Goal: Task Accomplishment & Management: Manage account settings

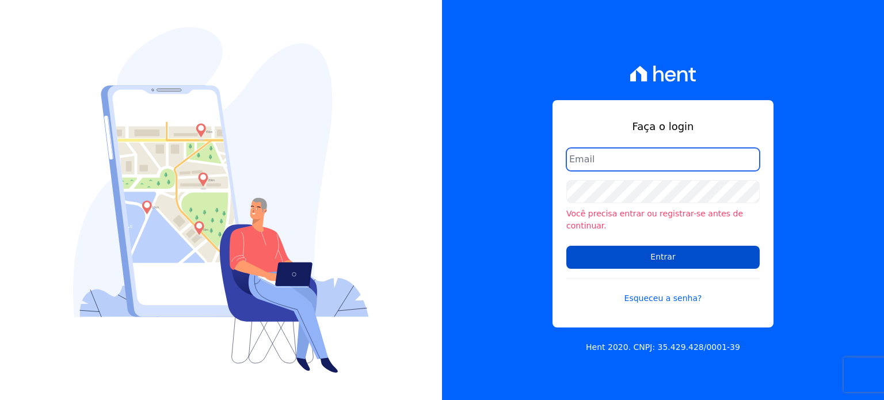
type input "[PERSON_NAME][EMAIL_ADDRESS][DOMAIN_NAME]"
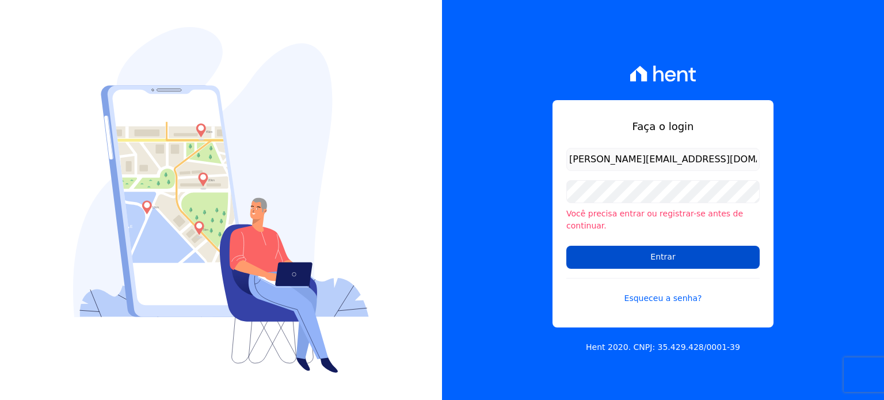
click at [674, 253] on input "Entrar" at bounding box center [662, 257] width 193 height 23
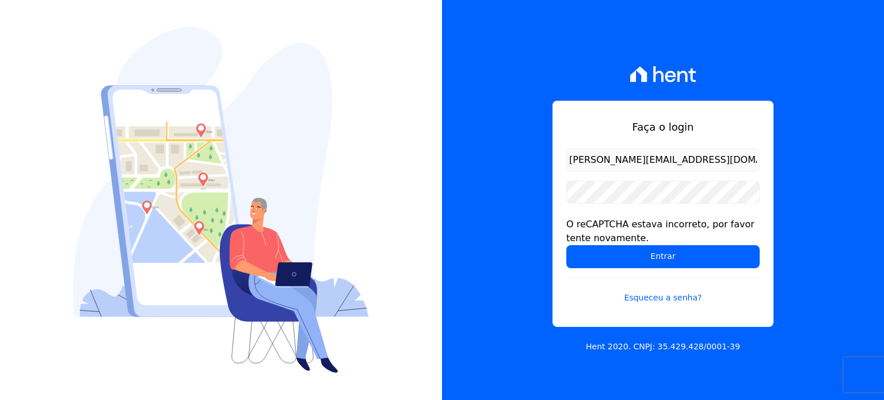
click at [647, 271] on form "[PERSON_NAME][EMAIL_ADDRESS][DOMAIN_NAME] O reCAPTCHA estava incorreto, por fav…" at bounding box center [662, 232] width 193 height 169
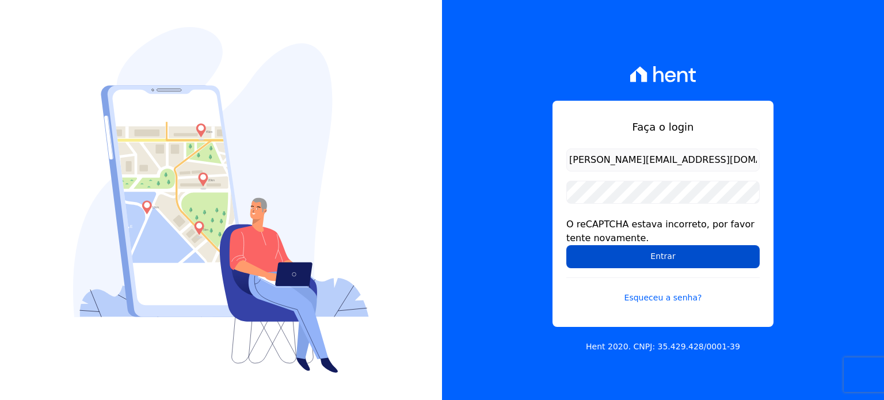
click at [654, 264] on input "Entrar" at bounding box center [662, 256] width 193 height 23
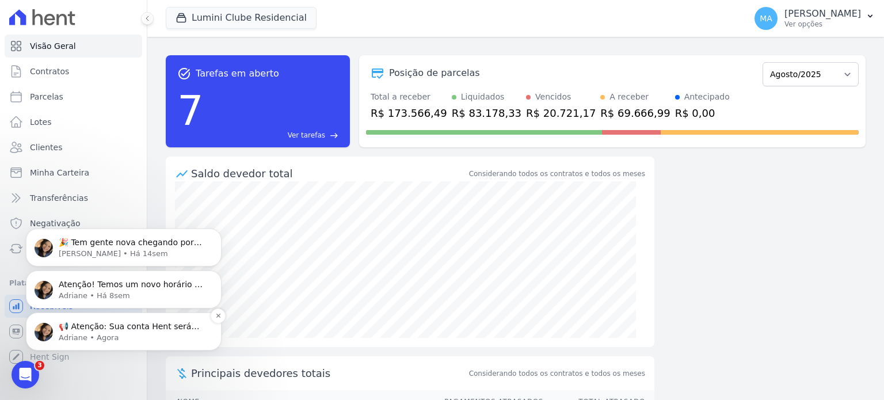
click at [128, 339] on p "Adriane • Agora" at bounding box center [133, 338] width 148 height 10
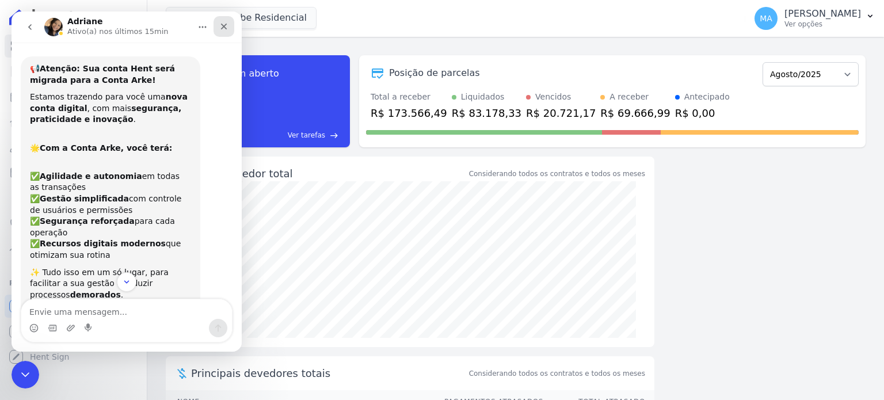
click at [222, 26] on icon "Fechar" at bounding box center [223, 26] width 9 height 9
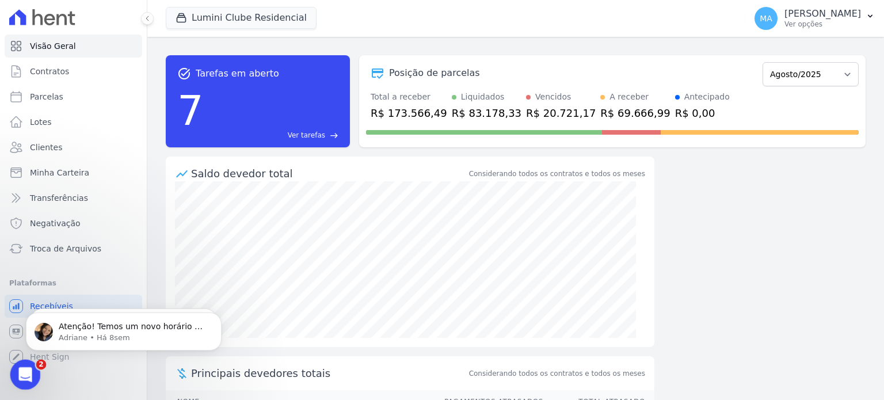
click at [23, 370] on icon "Abertura do Messenger da Intercom" at bounding box center [23, 373] width 19 height 19
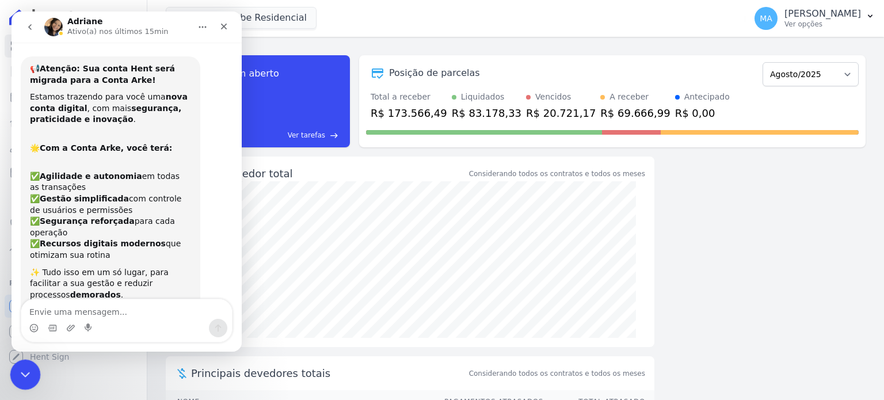
scroll to position [162, 0]
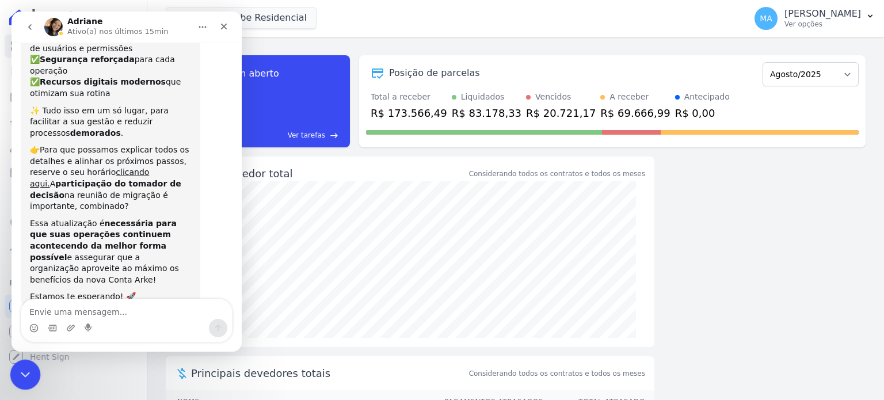
click at [23, 370] on icon "Encerramento do Messenger da Intercom" at bounding box center [24, 373] width 14 height 14
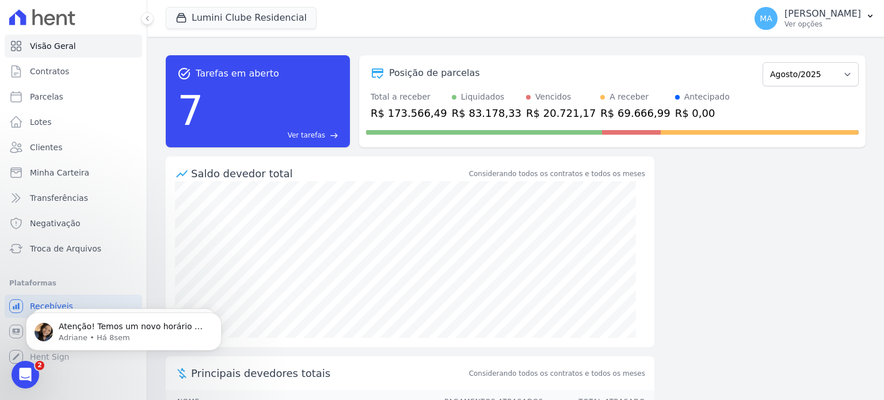
scroll to position [0, 0]
click at [54, 77] on span "Contratos" at bounding box center [49, 72] width 39 height 12
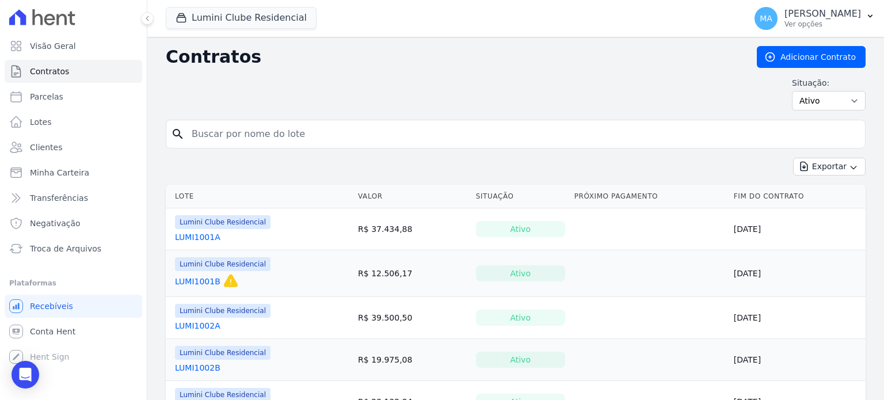
click at [306, 129] on input "search" at bounding box center [523, 134] width 676 height 23
type input "1110B"
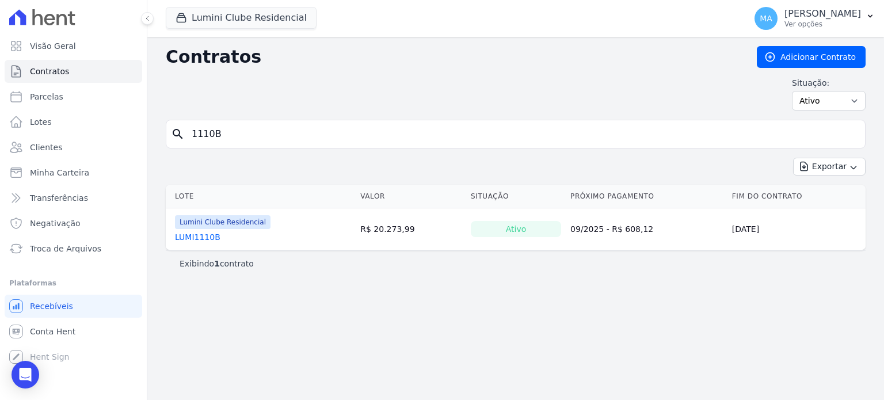
click at [207, 236] on link "LUMI1110B" at bounding box center [197, 237] width 45 height 12
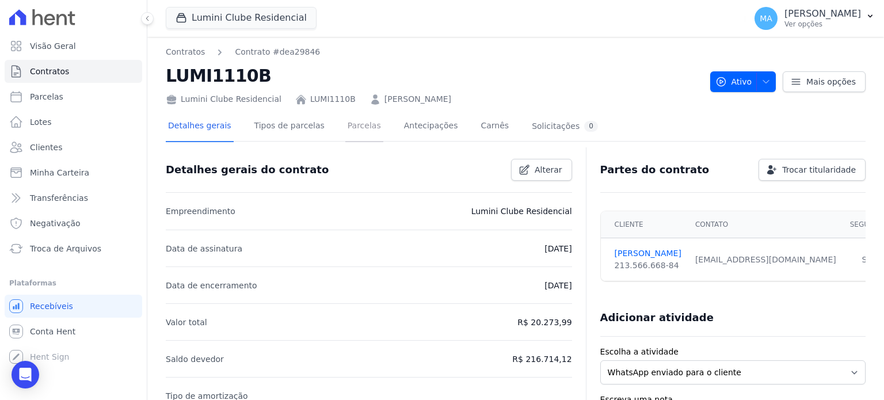
click at [350, 130] on link "Parcelas" at bounding box center [364, 127] width 38 height 30
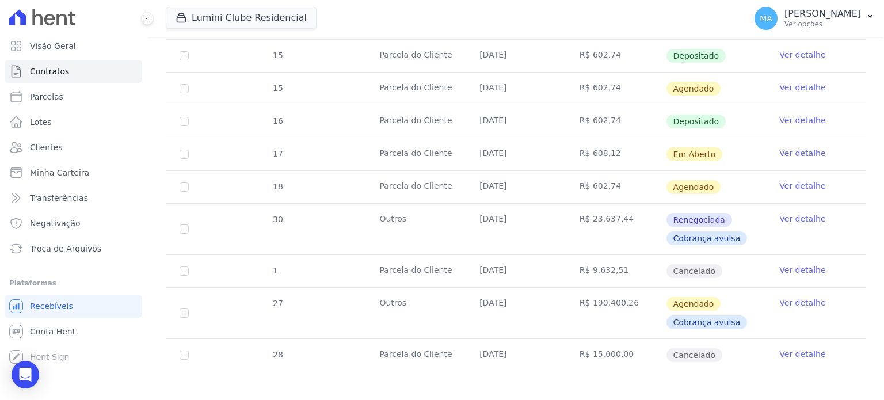
scroll to position [923, 0]
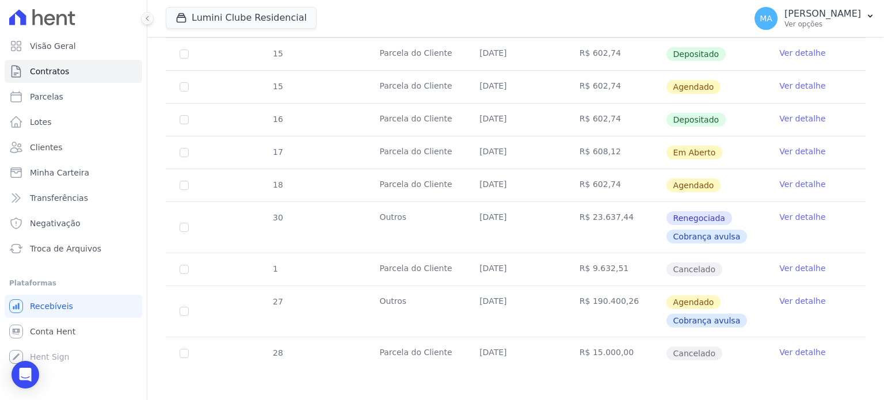
click at [795, 147] on link "Ver detalhe" at bounding box center [802, 152] width 46 height 12
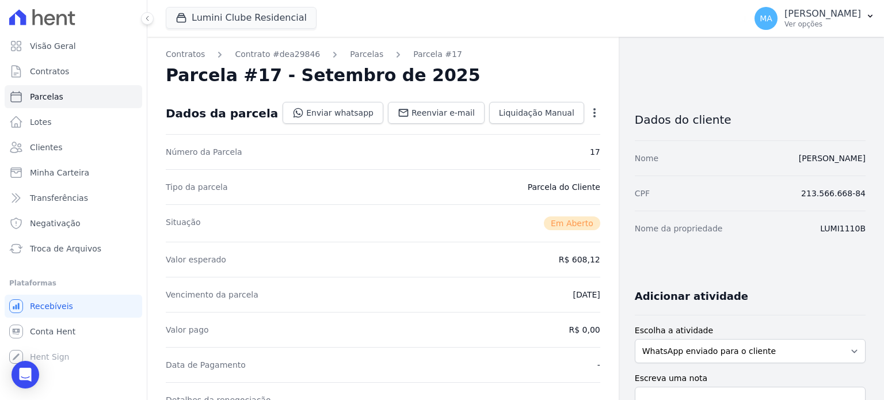
click at [589, 110] on icon "button" at bounding box center [595, 113] width 12 height 12
drag, startPoint x: 540, startPoint y: 80, endPoint x: 516, endPoint y: 89, distance: 25.7
click at [540, 79] on div "Parcela #17 - Setembro de 2025" at bounding box center [383, 75] width 434 height 21
click at [589, 115] on icon "button" at bounding box center [595, 113] width 12 height 12
click at [531, 152] on link "Cancelar Cobrança" at bounding box center [544, 149] width 101 height 21
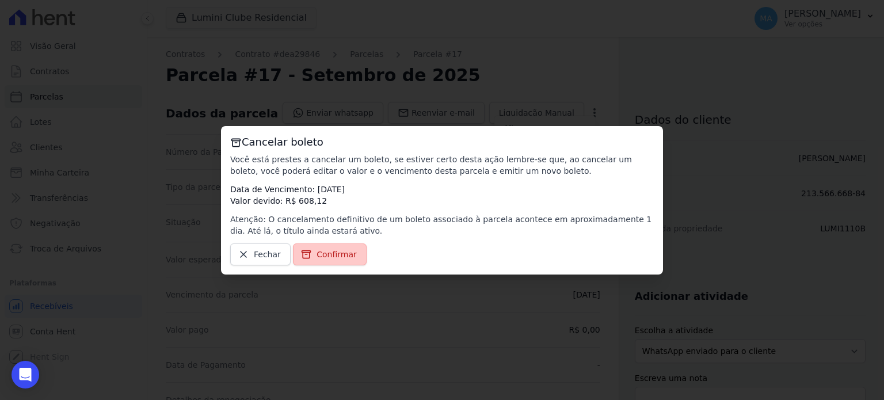
click at [318, 259] on span "Confirmar" at bounding box center [336, 255] width 40 height 12
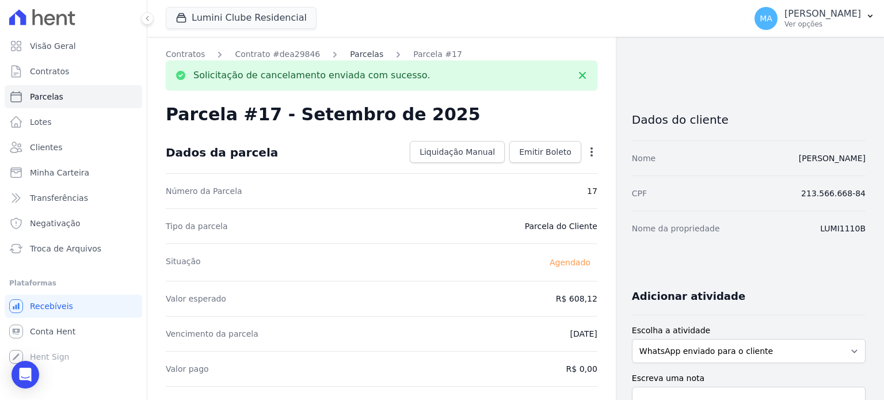
click at [351, 56] on link "Parcelas" at bounding box center [366, 54] width 33 height 12
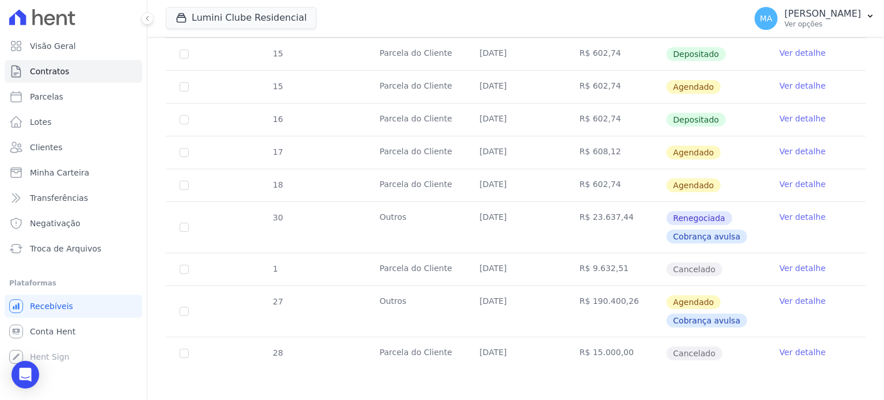
scroll to position [808, 0]
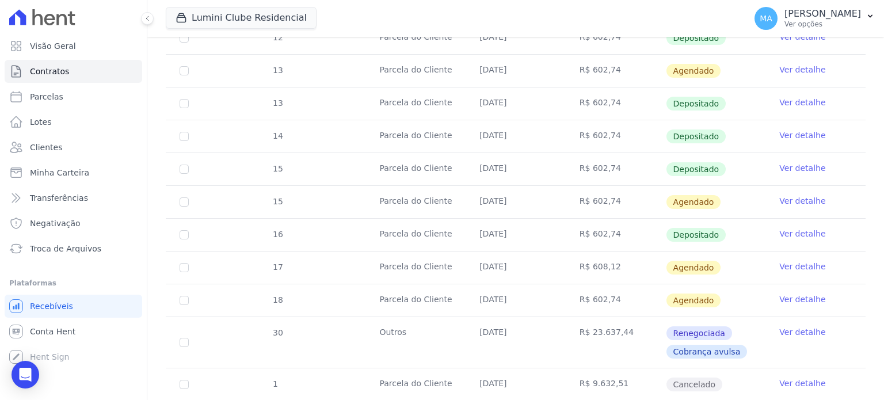
click at [783, 295] on link "Ver detalhe" at bounding box center [802, 299] width 46 height 12
